Goal: Information Seeking & Learning: Learn about a topic

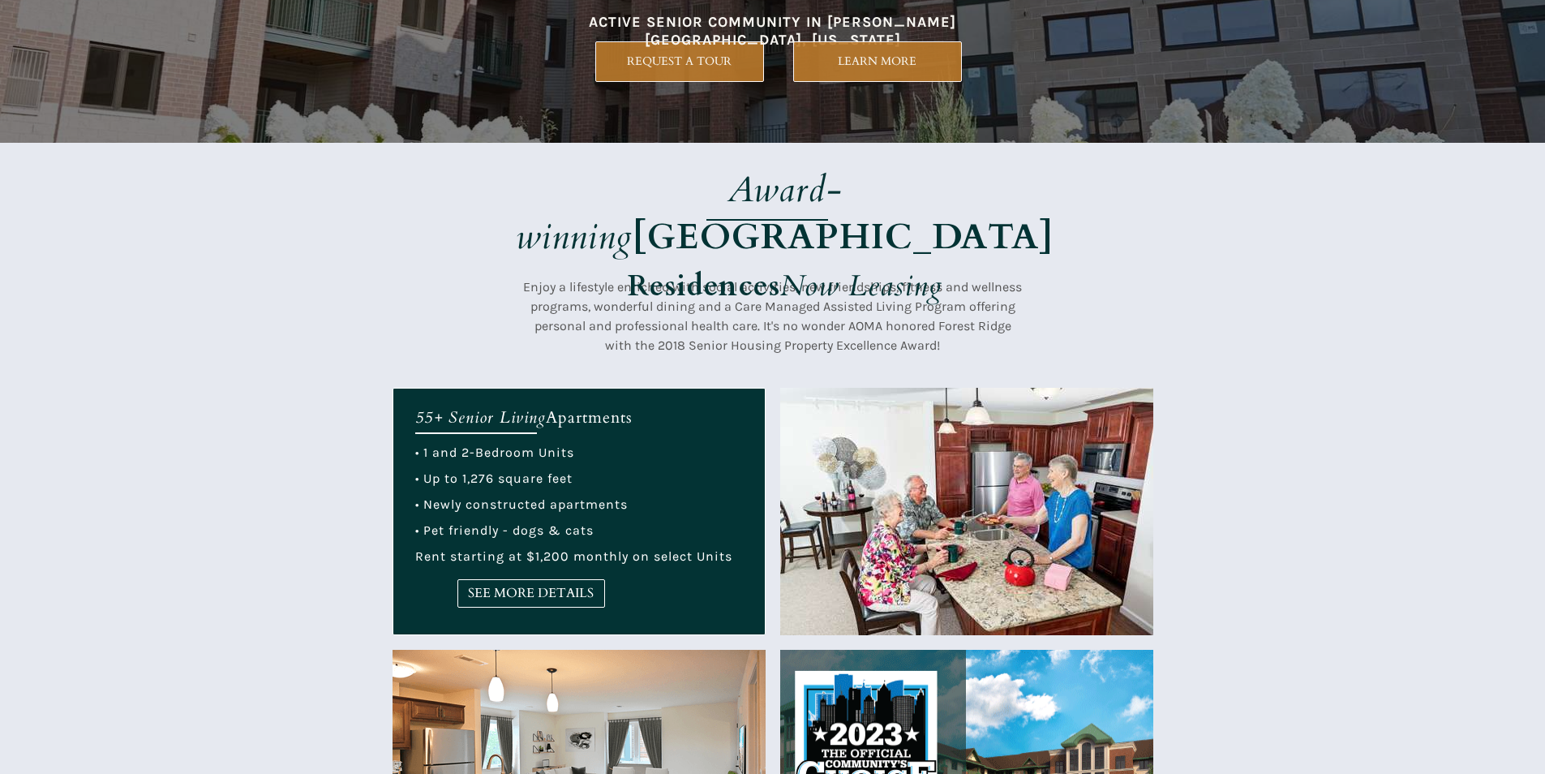
scroll to position [324, 0]
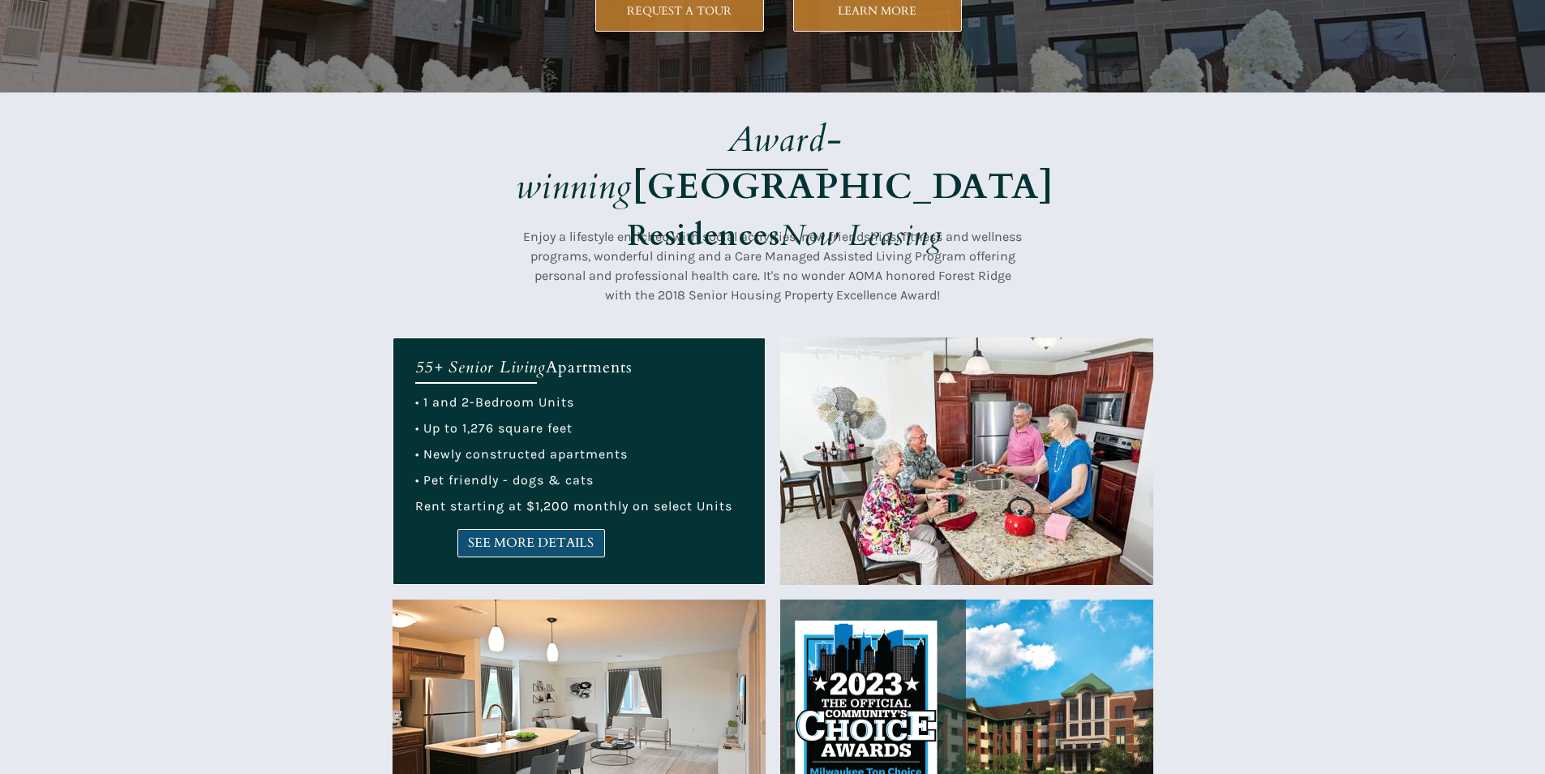
click at [540, 539] on span "SEE MORE DETAILS" at bounding box center [531, 542] width 146 height 15
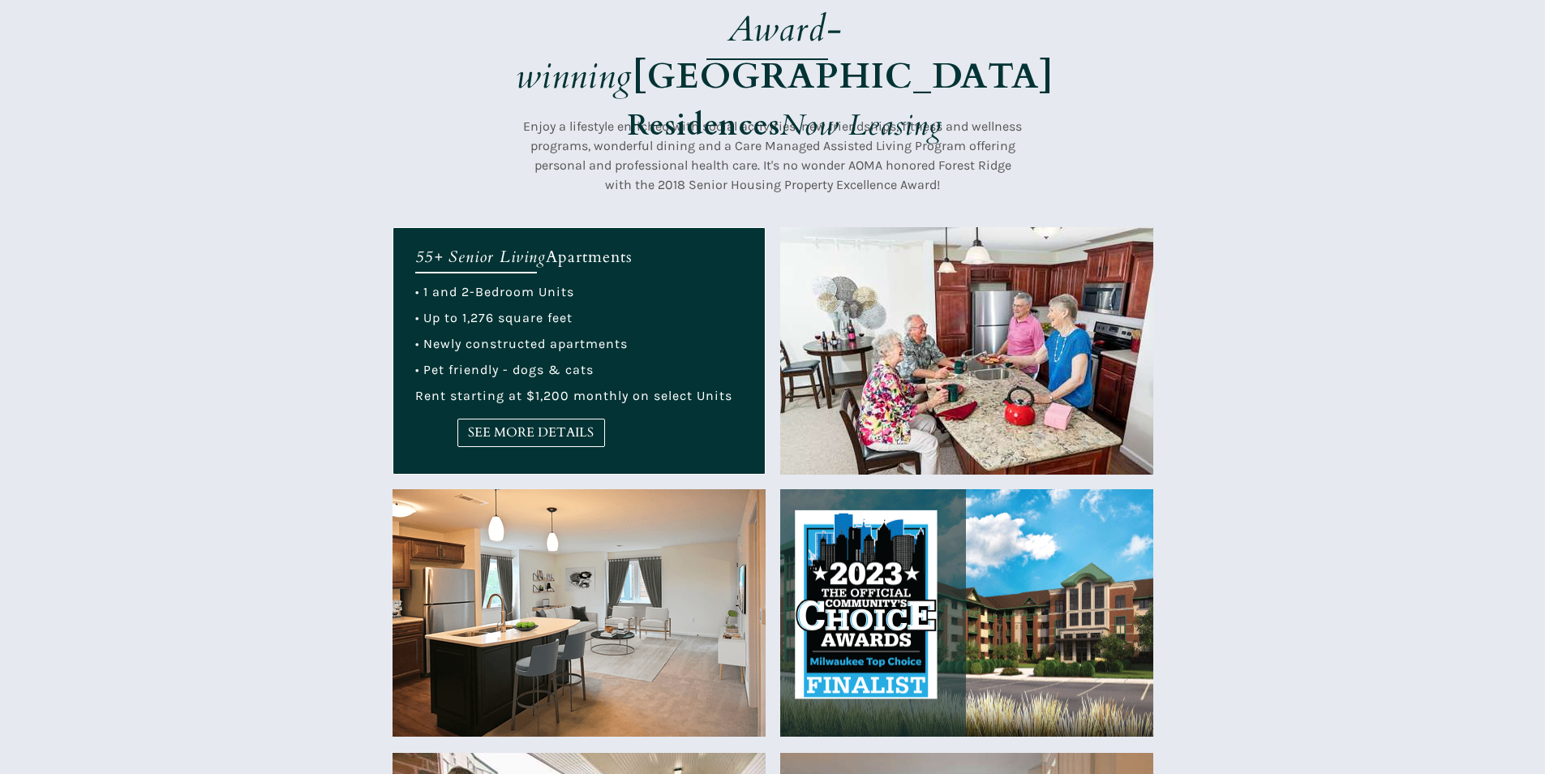
scroll to position [487, 0]
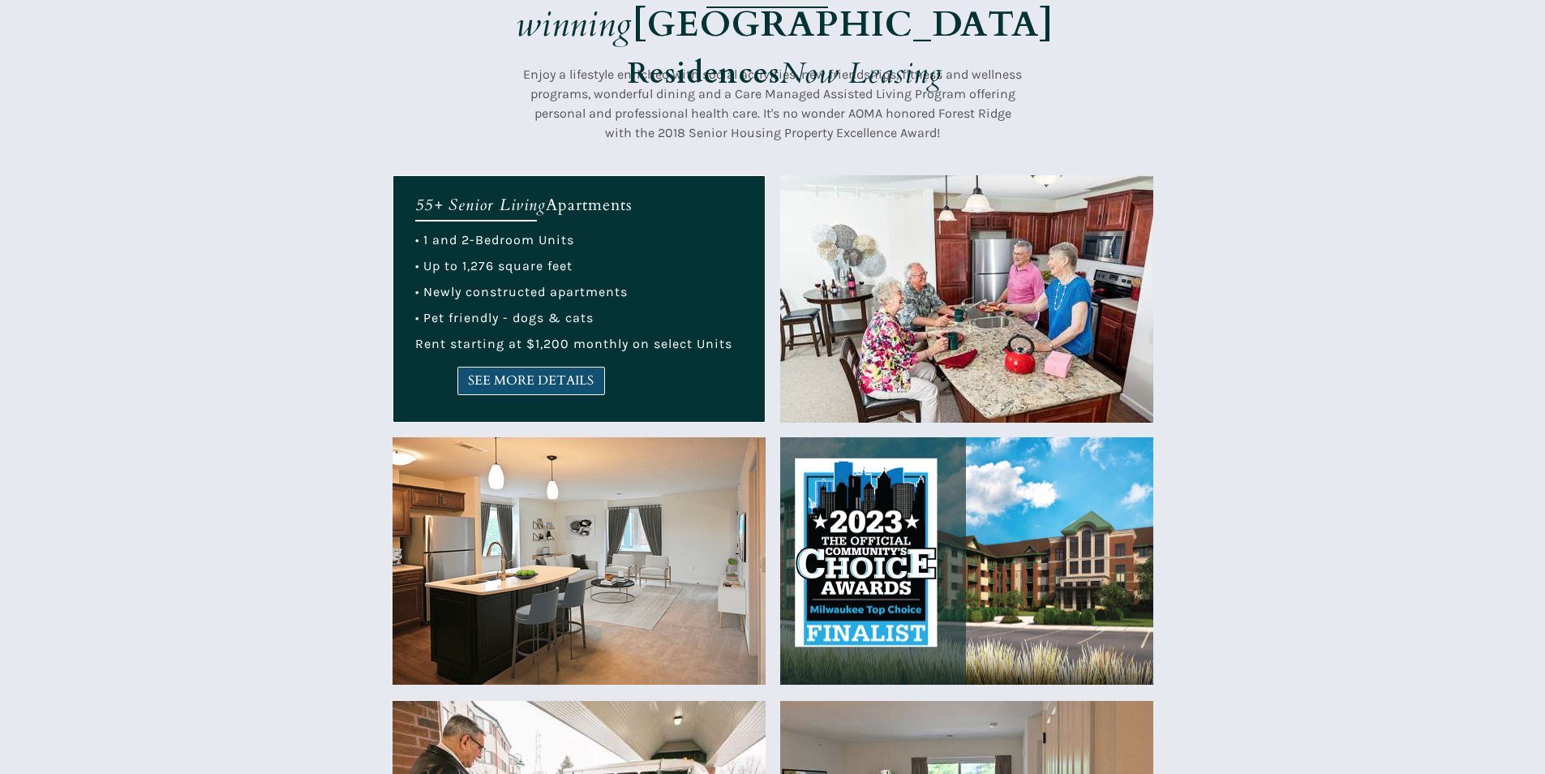
click at [509, 371] on link "SEE MORE DETAILS" at bounding box center [532, 381] width 148 height 28
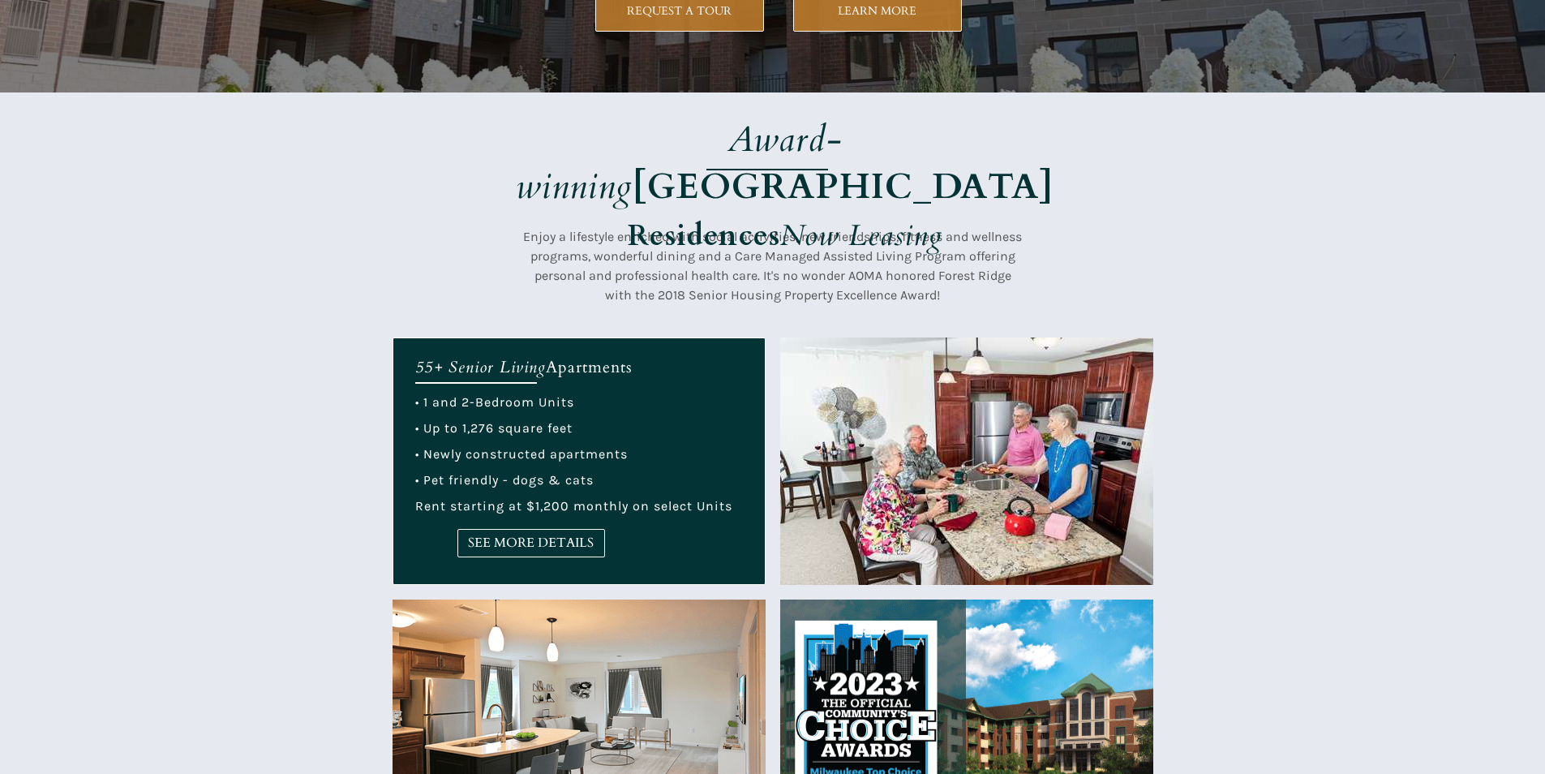
scroll to position [568, 0]
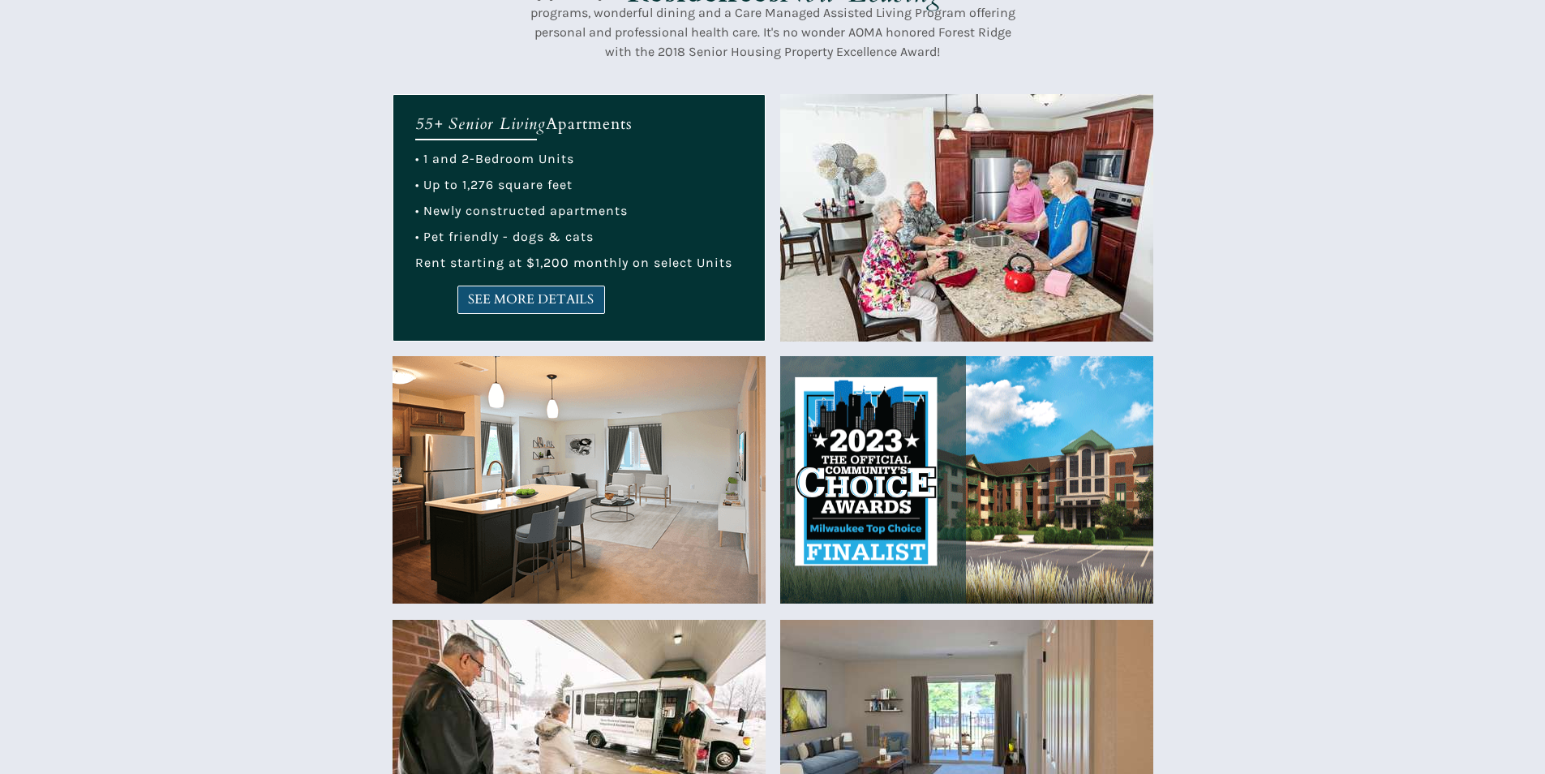
click at [555, 307] on span "SEE MORE DETAILS" at bounding box center [531, 299] width 146 height 15
click at [535, 304] on span "SEE MORE DETAILS" at bounding box center [531, 299] width 146 height 15
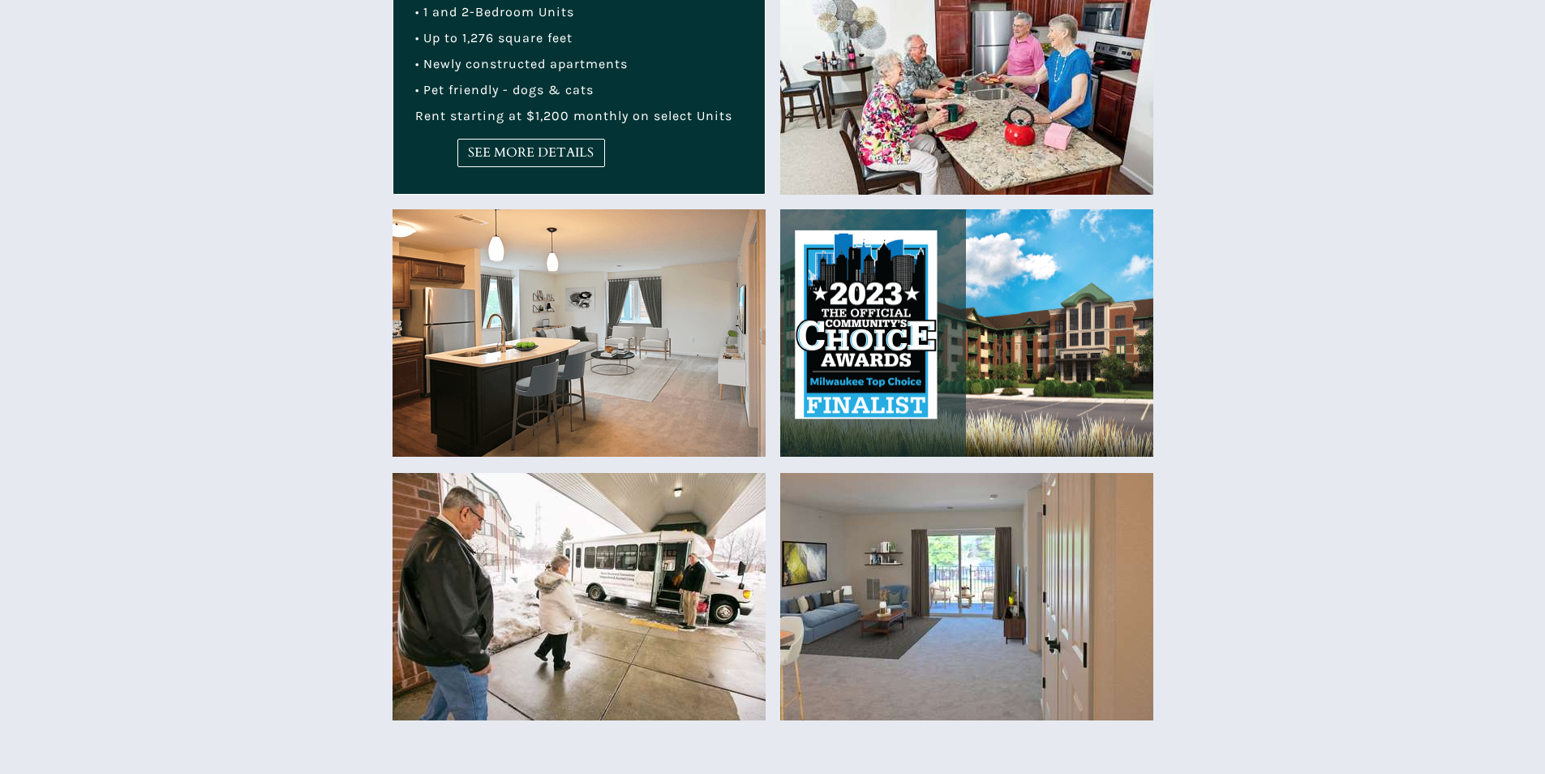
scroll to position [811, 0]
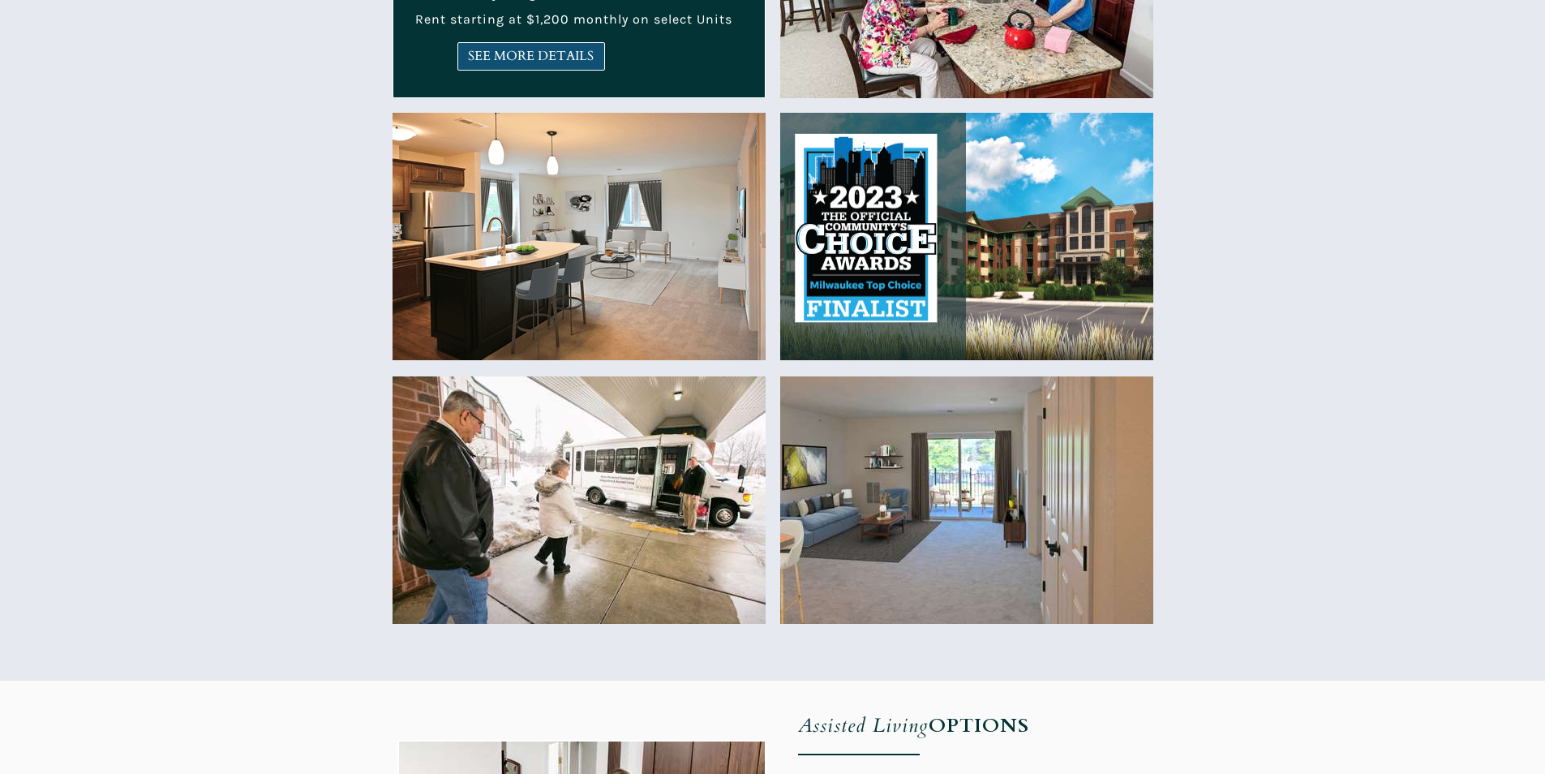
click at [487, 58] on span "SEE MORE DETAILS" at bounding box center [531, 56] width 146 height 15
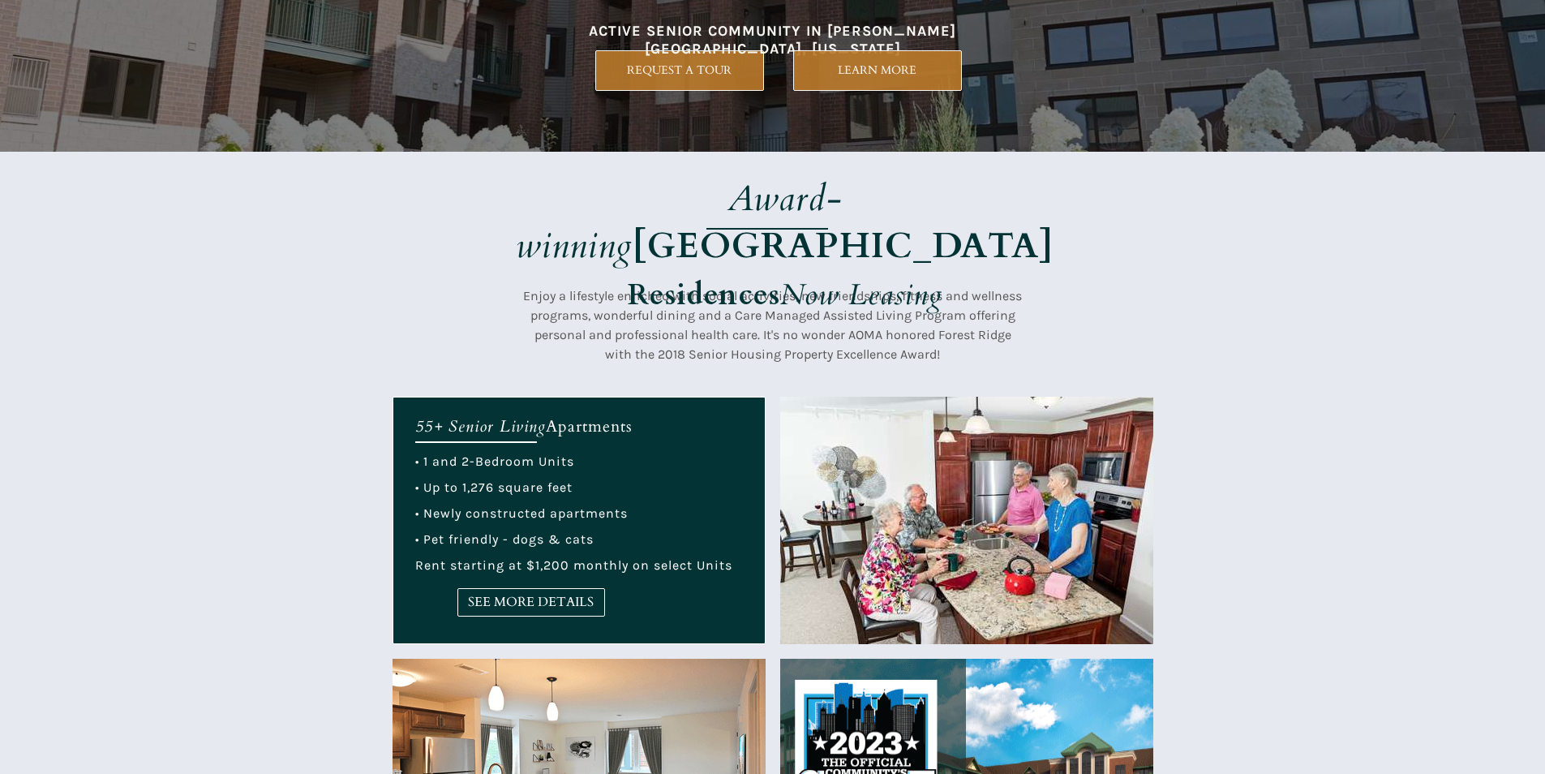
scroll to position [243, 0]
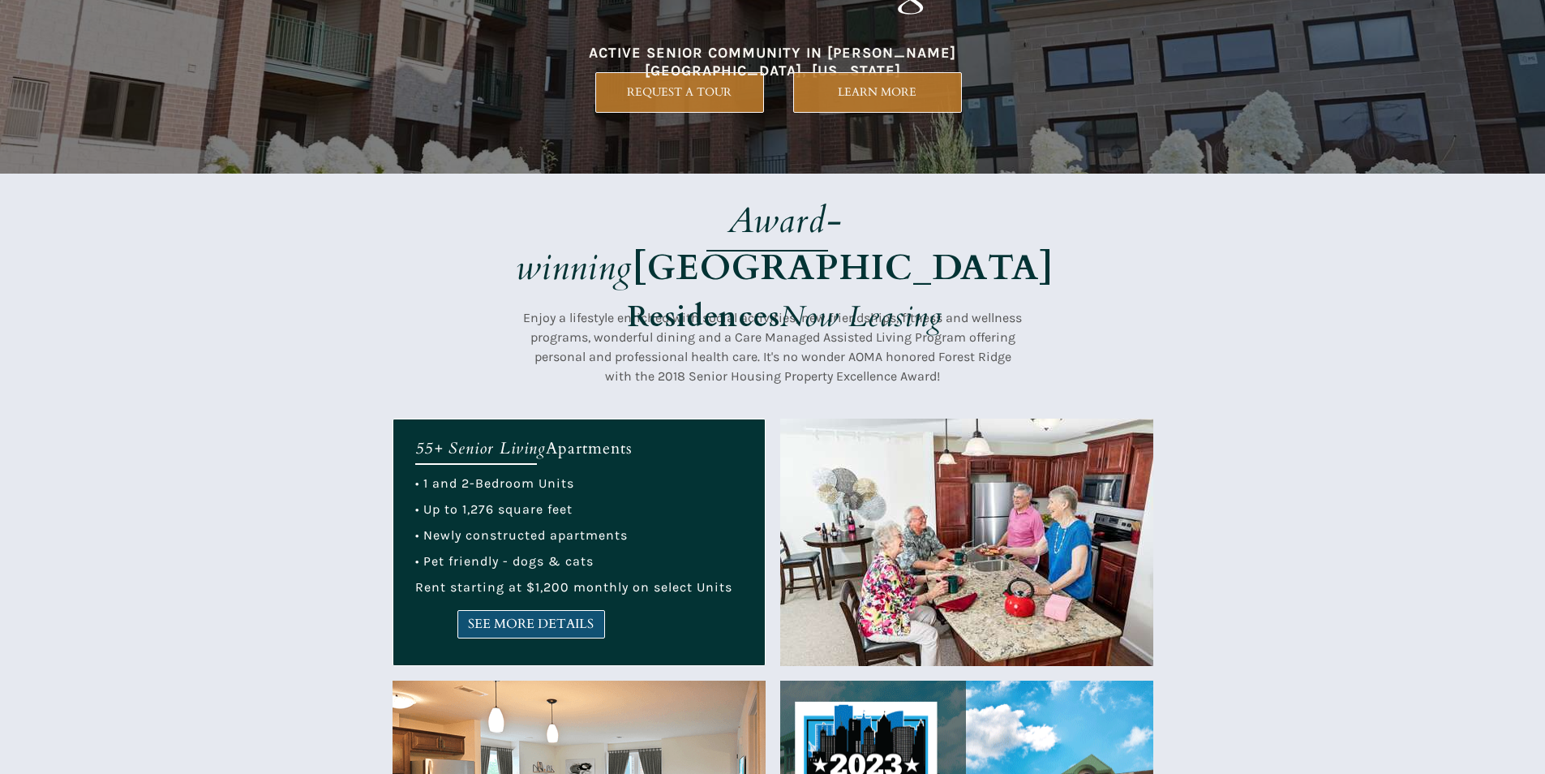
click at [570, 620] on span "SEE MORE DETAILS" at bounding box center [531, 624] width 146 height 15
click at [543, 617] on span "SEE MORE DETAILS" at bounding box center [531, 624] width 146 height 15
click at [576, 617] on span "SEE MORE DETAILS" at bounding box center [531, 624] width 146 height 15
click at [556, 634] on link "SEE MORE DETAILS" at bounding box center [532, 624] width 148 height 28
